Goal: Task Accomplishment & Management: Manage account settings

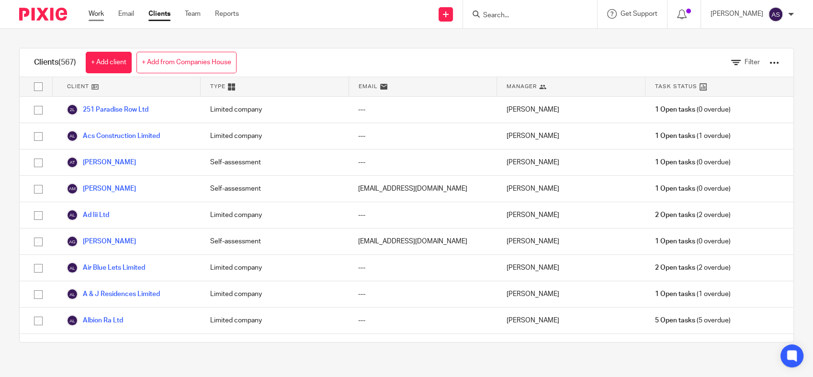
click at [100, 16] on link "Work" at bounding box center [96, 14] width 15 height 10
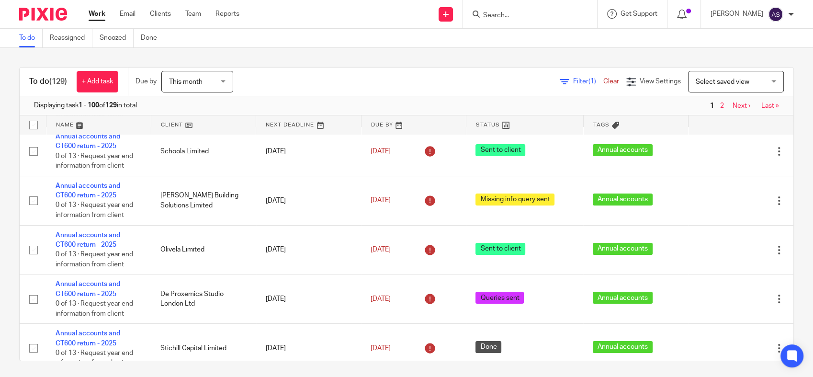
scroll to position [159, 0]
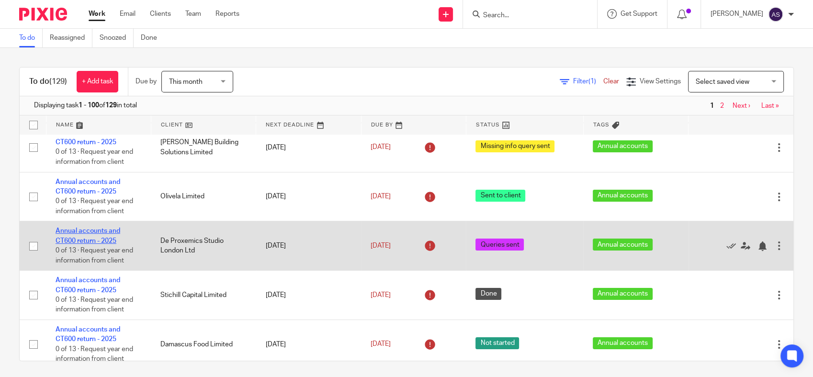
click at [88, 231] on link "Annual accounts and CT600 return - 2025" at bounding box center [88, 235] width 65 height 16
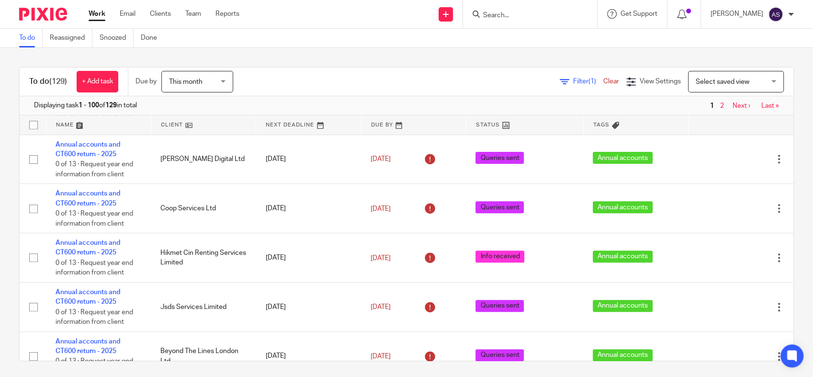
scroll to position [904, 0]
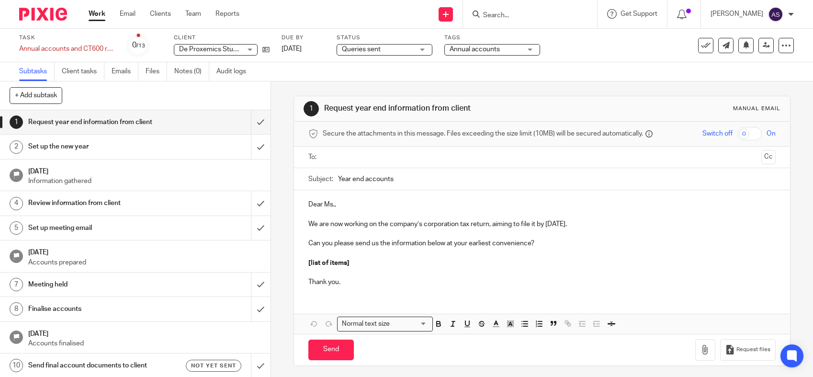
click at [383, 43] on div "Status Queries sent Queries sent Not started Info requested Info received Info …" at bounding box center [385, 45] width 96 height 23
click at [381, 49] on span "Queries sent" at bounding box center [378, 50] width 72 height 10
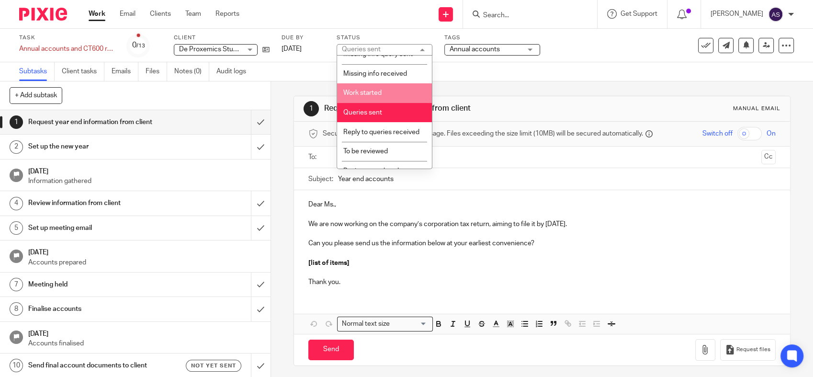
scroll to position [106, 0]
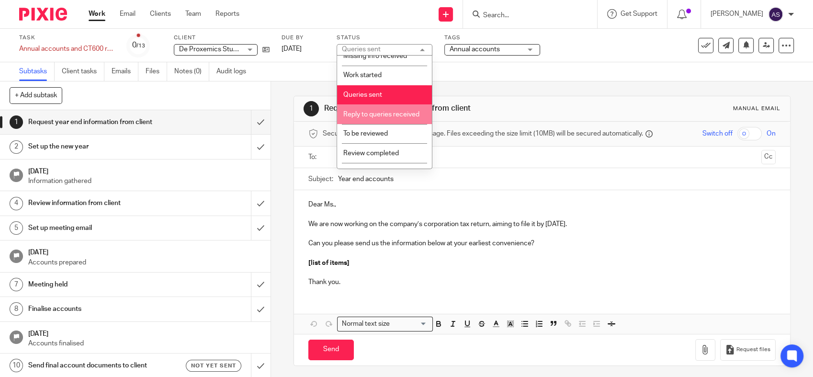
click at [392, 124] on li "Reply to queries received" at bounding box center [384, 114] width 95 height 20
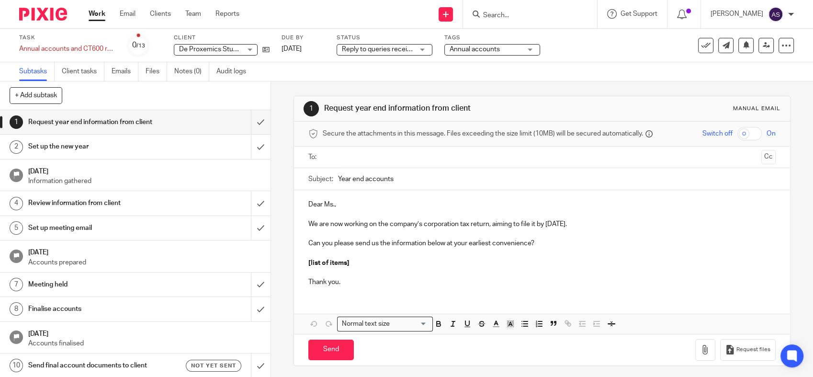
click at [180, 100] on div "+ Add subtask Cancel + Add" at bounding box center [135, 95] width 271 height 29
